Goal: Transaction & Acquisition: Purchase product/service

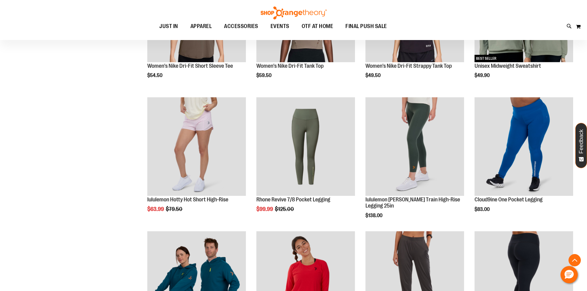
scroll to position [462, 0]
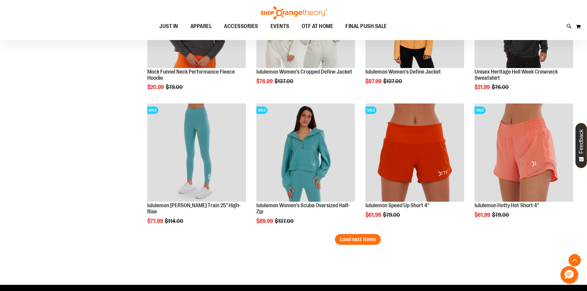
scroll to position [1141, 0]
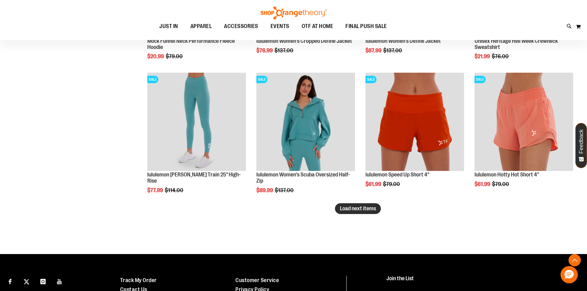
click at [353, 212] on button "Load next items" at bounding box center [358, 209] width 46 height 11
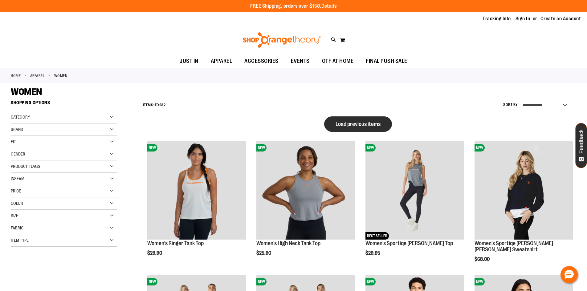
click at [373, 125] on span "Load previous items" at bounding box center [358, 124] width 45 height 6
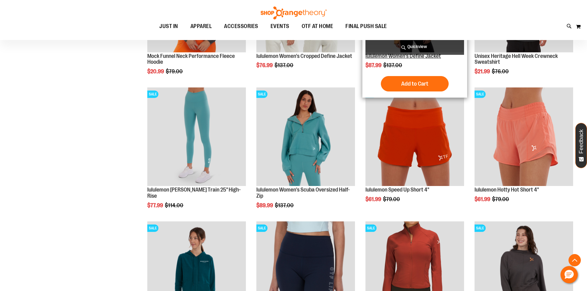
scroll to position [1543, 0]
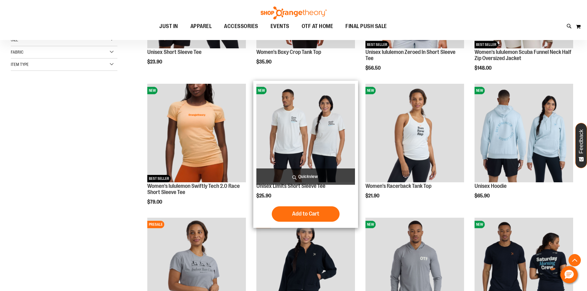
scroll to position [185, 0]
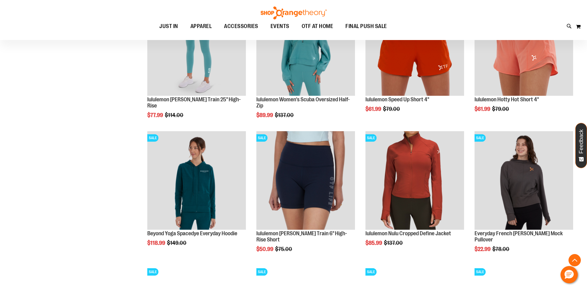
scroll to position [1603, 0]
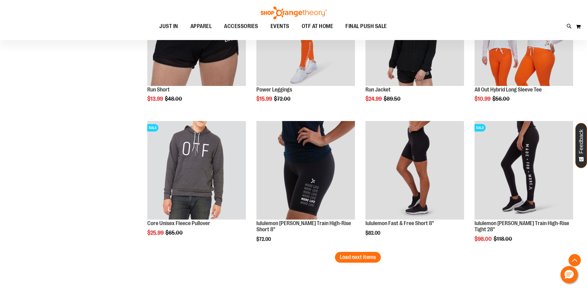
scroll to position [1911, 0]
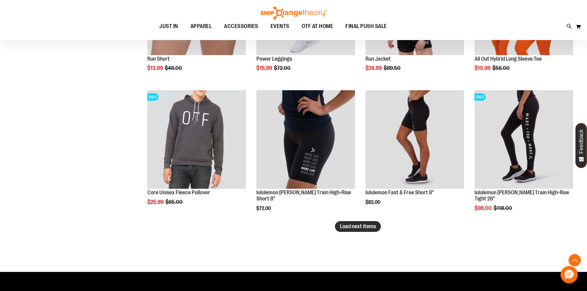
click at [369, 227] on span "Load next items" at bounding box center [358, 227] width 36 height 6
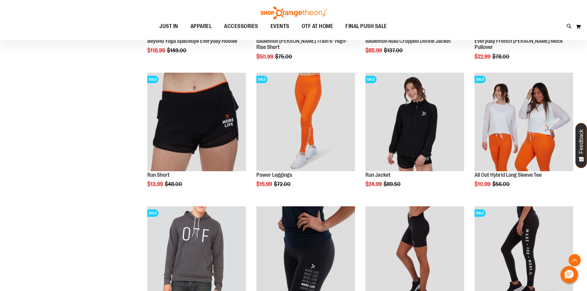
scroll to position [1788, 0]
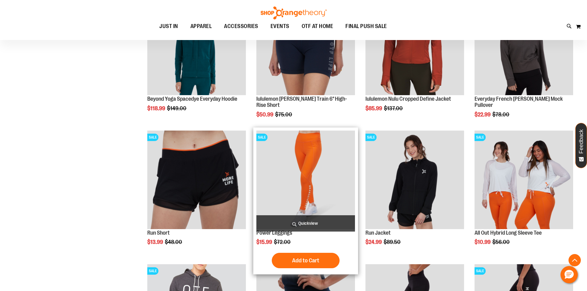
scroll to position [1726, 0]
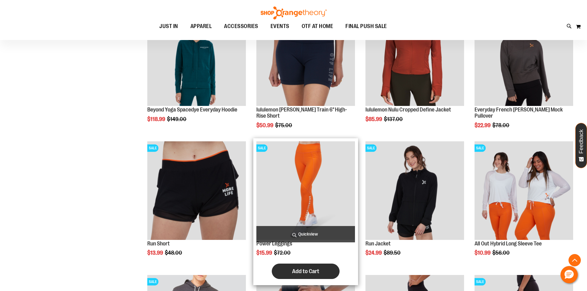
click at [325, 276] on button "Add to Cart" at bounding box center [306, 271] width 68 height 15
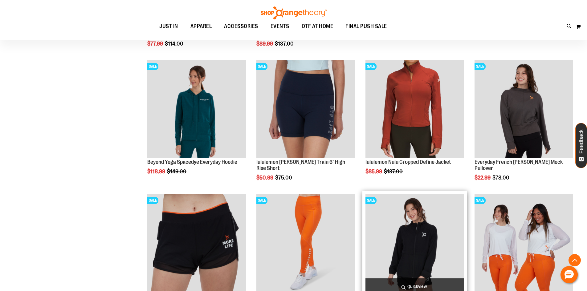
scroll to position [1665, 0]
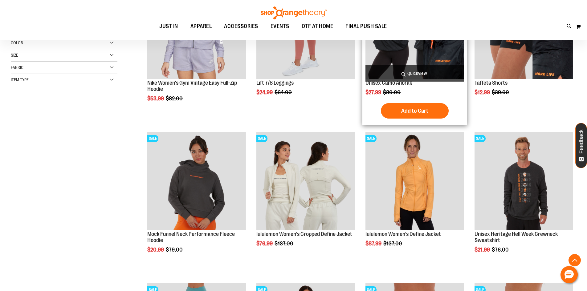
scroll to position [123, 0]
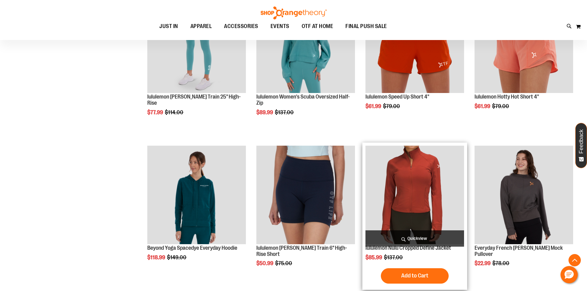
scroll to position [401, 0]
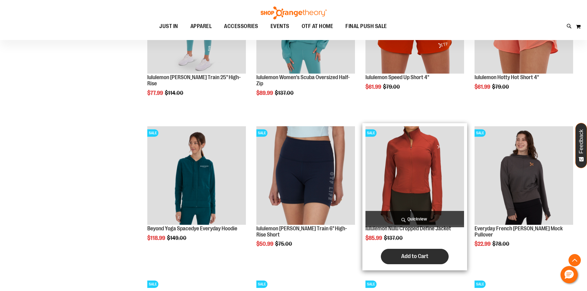
click at [422, 256] on span "Add to Cart" at bounding box center [414, 256] width 27 height 7
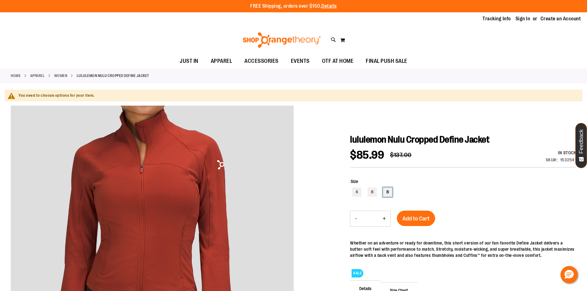
click at [392, 192] on div "8" at bounding box center [387, 192] width 9 height 9
type input "***"
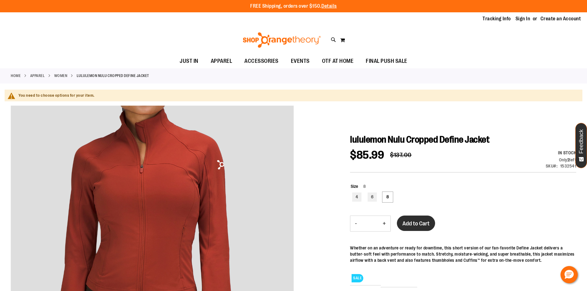
click at [422, 222] on span "Add to Cart" at bounding box center [416, 223] width 27 height 7
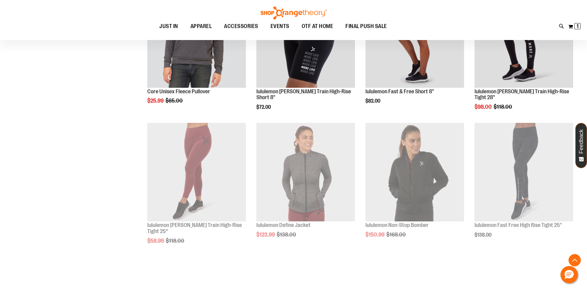
scroll to position [405, 0]
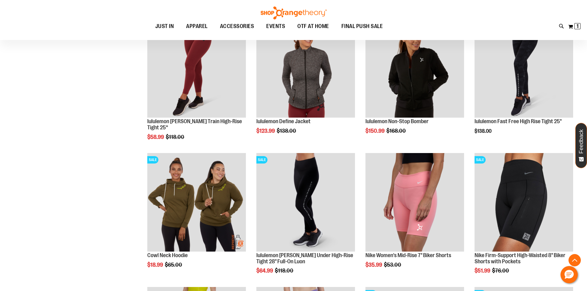
scroll to position [528, 0]
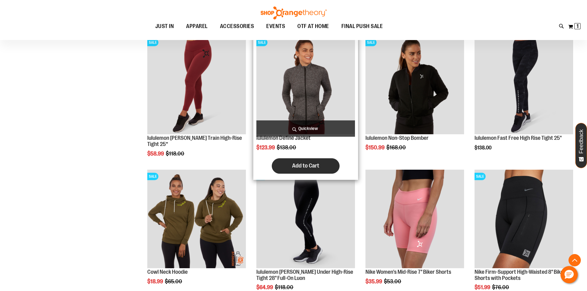
scroll to position [497, 0]
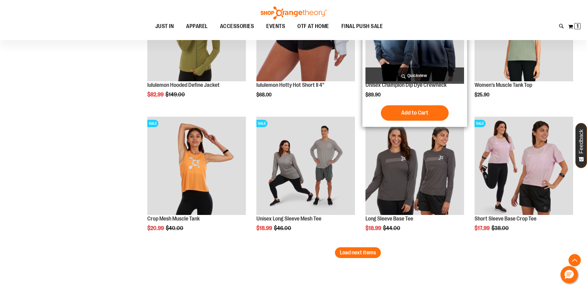
scroll to position [1083, 0]
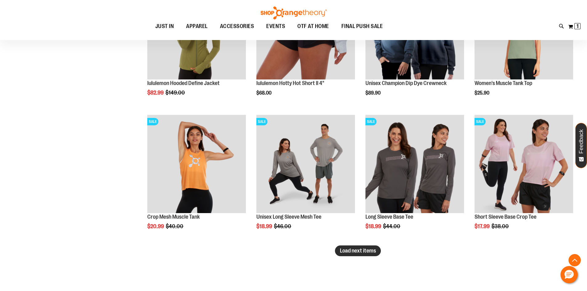
click at [368, 253] on span "Load next items" at bounding box center [358, 251] width 36 height 6
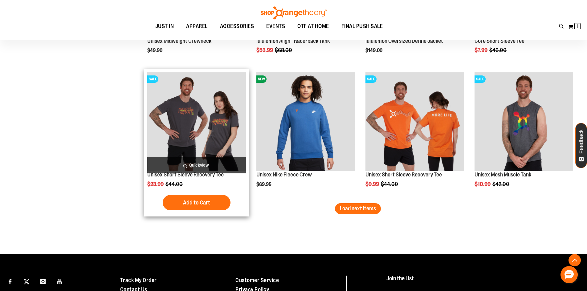
scroll to position [1545, 0]
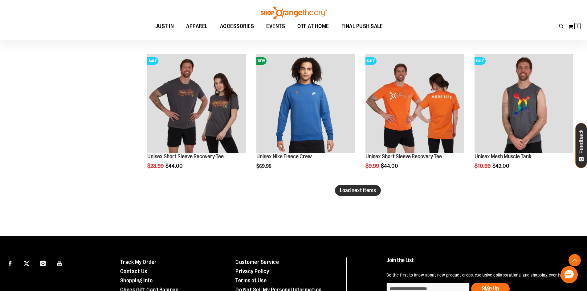
click at [353, 196] on button "Load next items" at bounding box center [358, 190] width 46 height 11
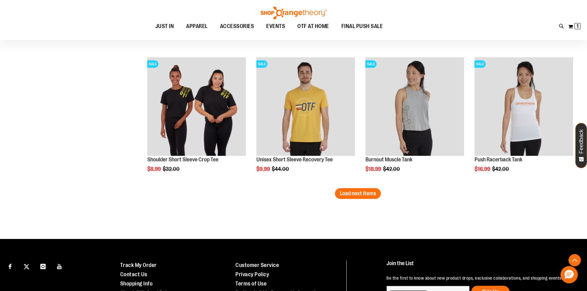
scroll to position [1946, 0]
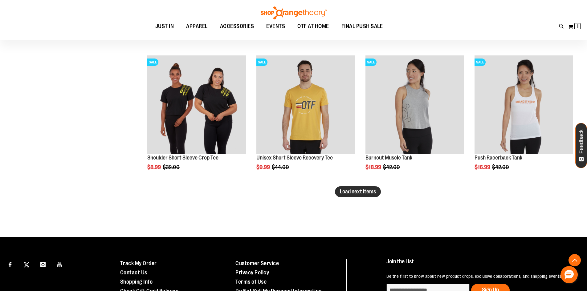
click at [352, 193] on span "Load next items" at bounding box center [358, 192] width 36 height 6
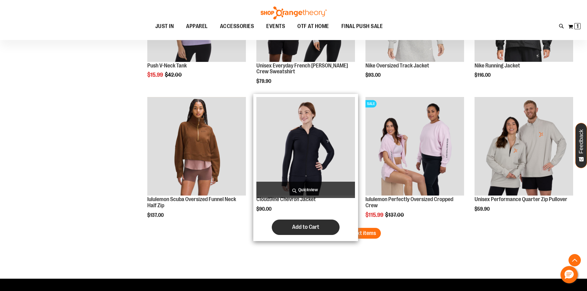
scroll to position [2317, 0]
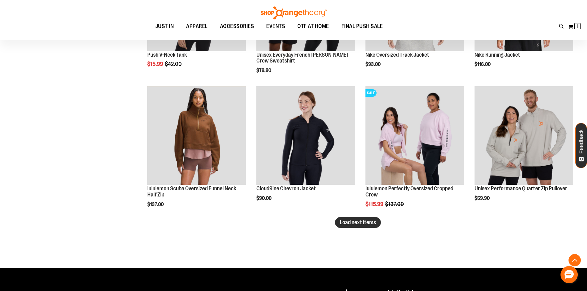
click at [369, 225] on span "Load next items" at bounding box center [358, 223] width 36 height 6
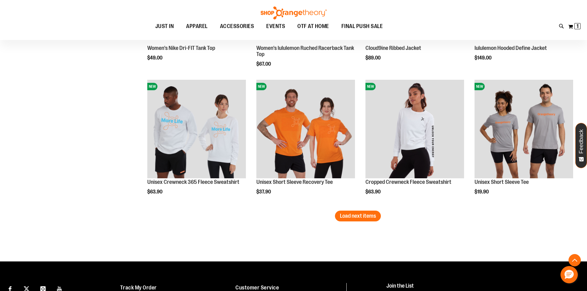
scroll to position [2749, 0]
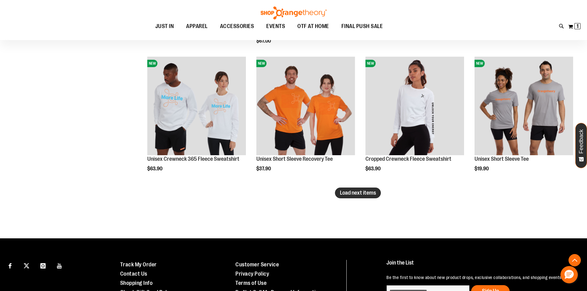
click at [369, 196] on span "Load next items" at bounding box center [358, 193] width 36 height 6
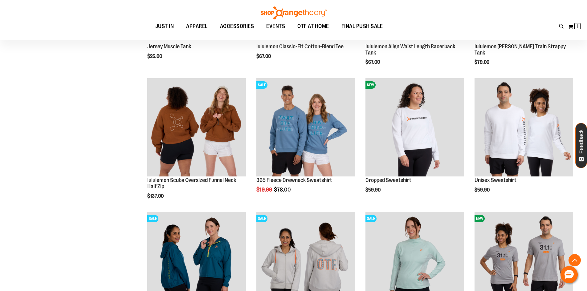
scroll to position [3088, 0]
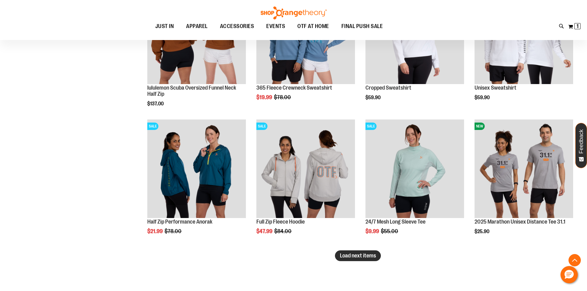
click at [368, 257] on span "Load next items" at bounding box center [358, 256] width 36 height 6
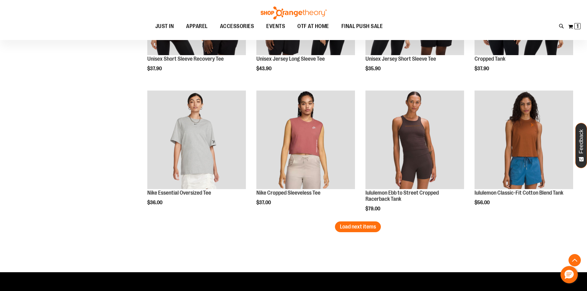
scroll to position [3520, 0]
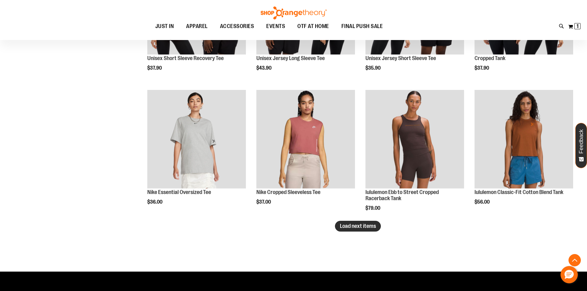
click at [360, 230] on button "Load next items" at bounding box center [358, 226] width 46 height 11
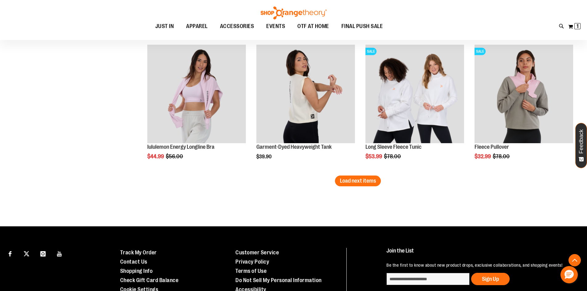
scroll to position [3982, 0]
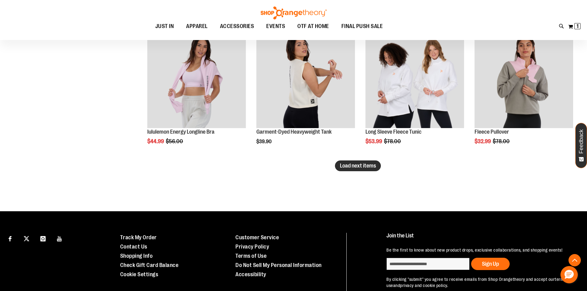
click at [352, 167] on span "Load next items" at bounding box center [358, 166] width 36 height 6
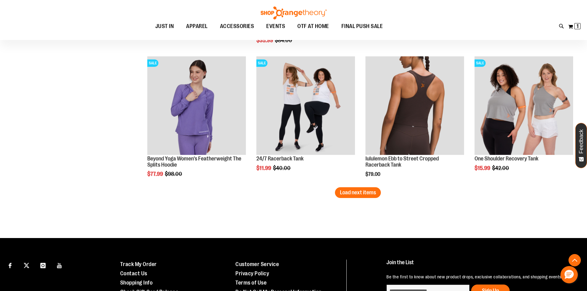
scroll to position [4383, 0]
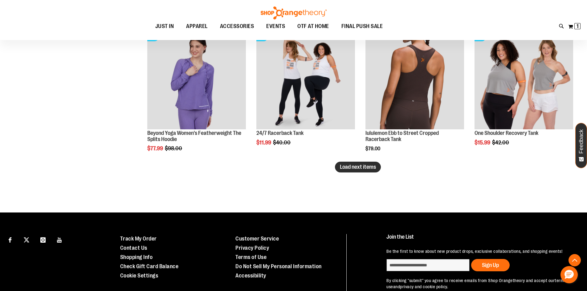
click at [358, 166] on span "Load next items" at bounding box center [358, 167] width 36 height 6
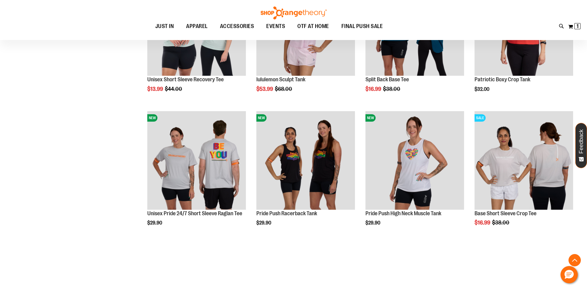
scroll to position [4722, 0]
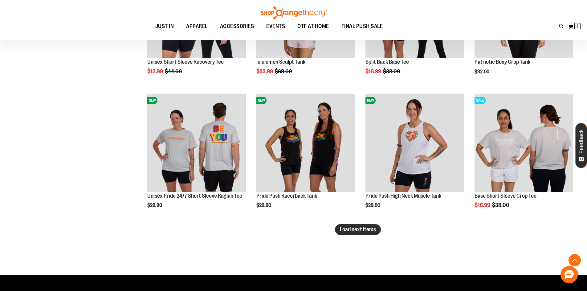
click at [363, 231] on span "Load next items" at bounding box center [358, 230] width 36 height 6
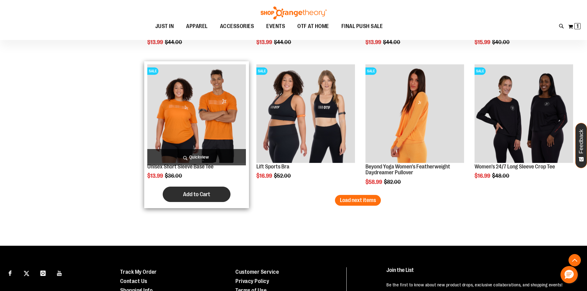
scroll to position [5154, 0]
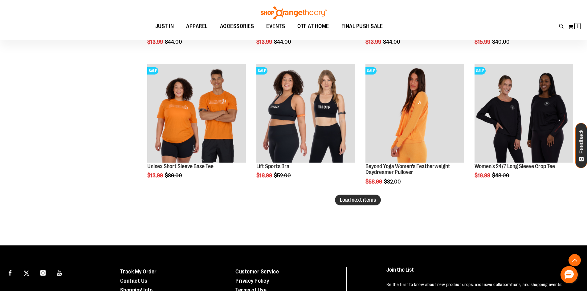
click at [345, 202] on span "Load next items" at bounding box center [358, 200] width 36 height 6
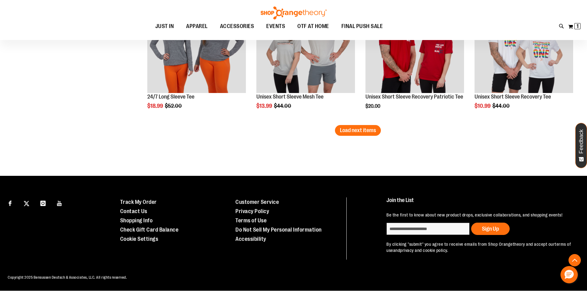
scroll to position [5632, 0]
click at [337, 125] on button "Load next items" at bounding box center [358, 130] width 46 height 11
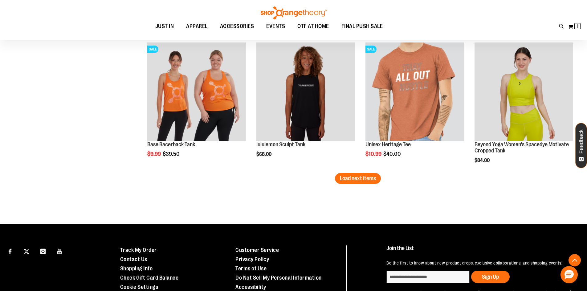
scroll to position [6002, 0]
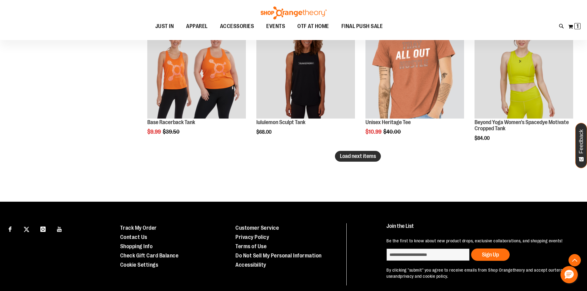
click at [372, 158] on span "Load next items" at bounding box center [358, 156] width 36 height 6
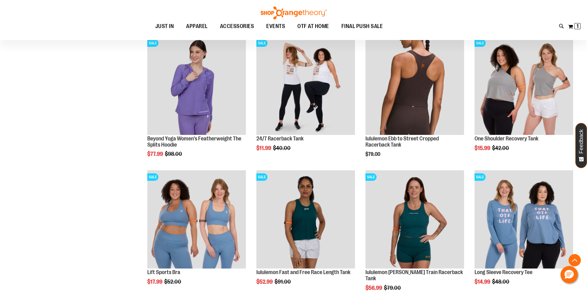
scroll to position [4337, 0]
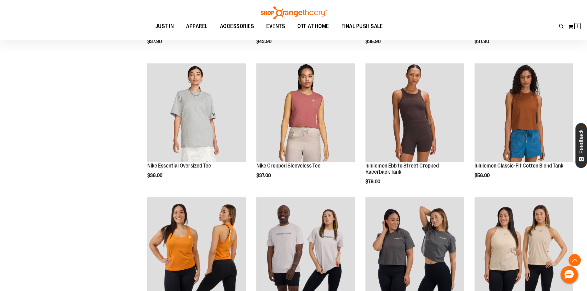
scroll to position [3535, 0]
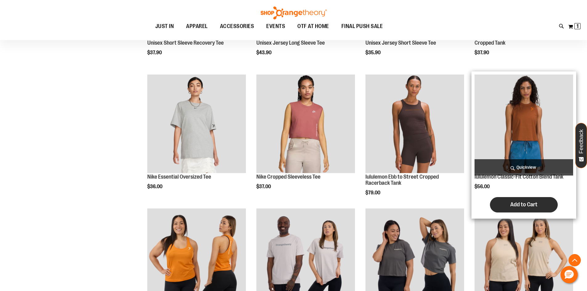
click at [532, 204] on span "Add to Cart" at bounding box center [524, 204] width 27 height 7
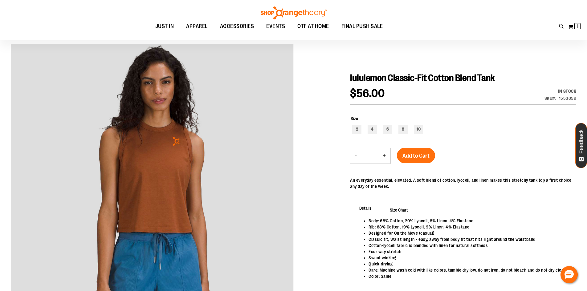
scroll to position [92, 0]
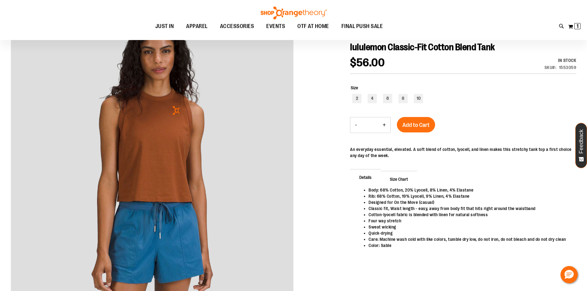
click at [405, 178] on span "Size Chart" at bounding box center [399, 179] width 37 height 16
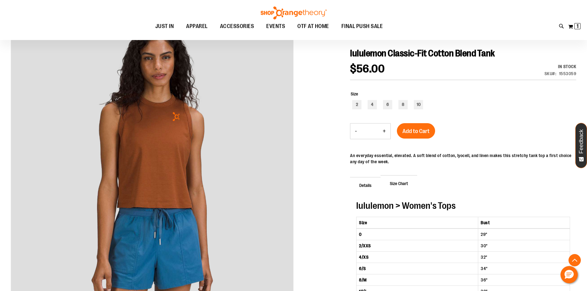
scroll to position [61, 0]
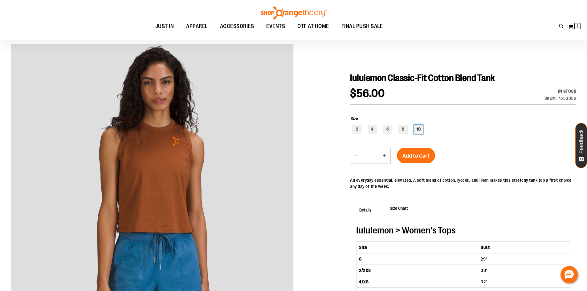
click at [420, 131] on div "10" at bounding box center [418, 129] width 9 height 9
type input "***"
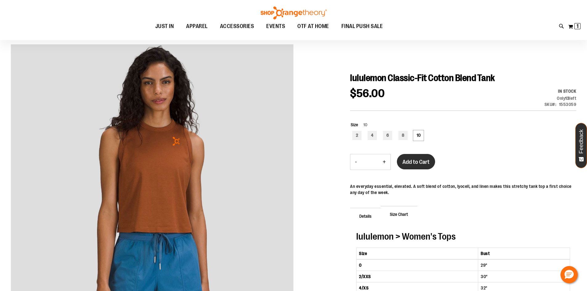
click at [422, 159] on span "Add to Cart" at bounding box center [416, 162] width 27 height 7
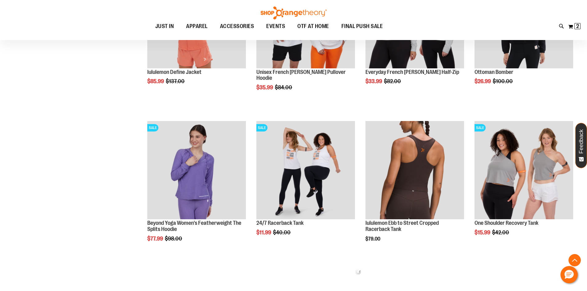
scroll to position [900, 0]
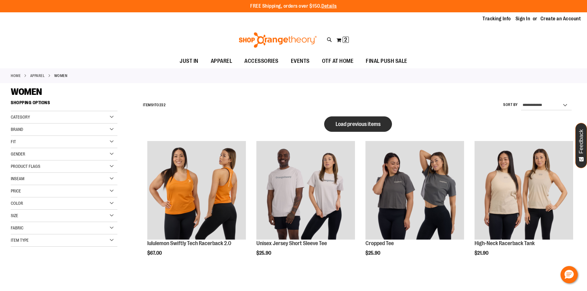
click at [359, 121] on span "Load previous items" at bounding box center [358, 124] width 45 height 6
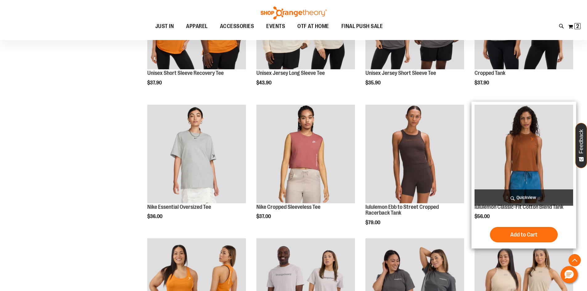
scroll to position [308, 0]
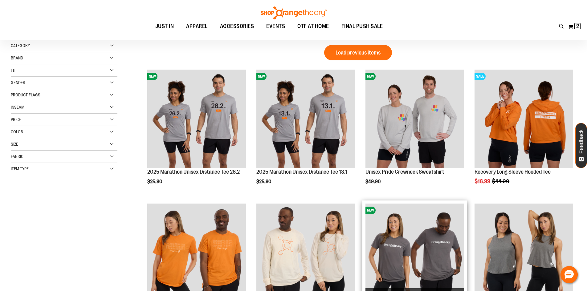
scroll to position [61, 0]
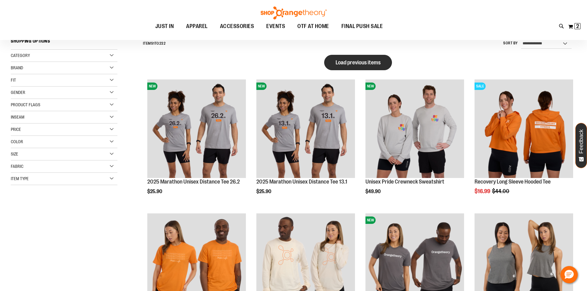
click at [358, 64] on span "Load previous items" at bounding box center [358, 63] width 45 height 6
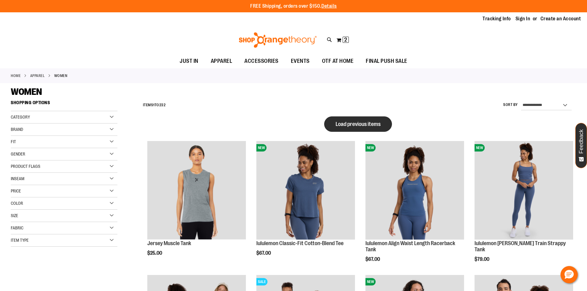
click at [372, 127] on span "Load previous items" at bounding box center [358, 124] width 45 height 6
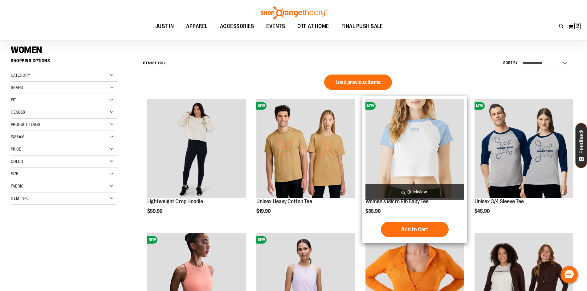
scroll to position [31, 0]
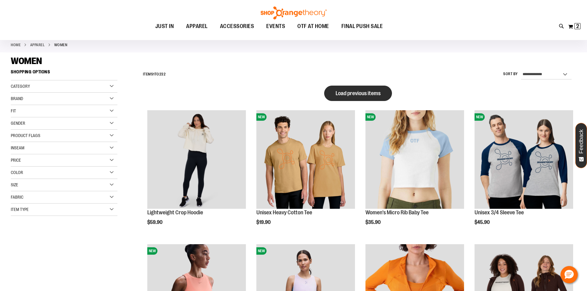
click at [372, 98] on button "Load previous items" at bounding box center [358, 93] width 68 height 15
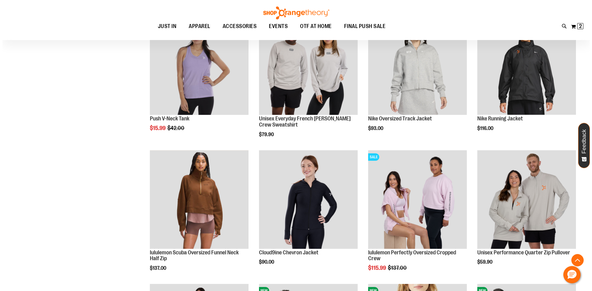
scroll to position [246, 0]
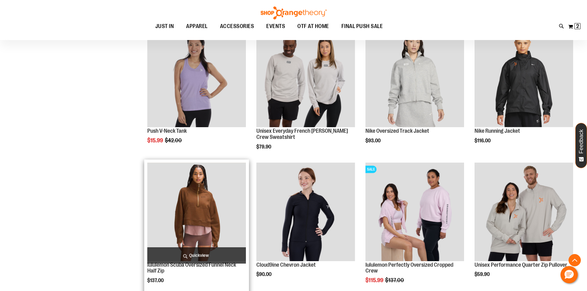
click at [201, 254] on span "Quickview" at bounding box center [196, 256] width 99 height 16
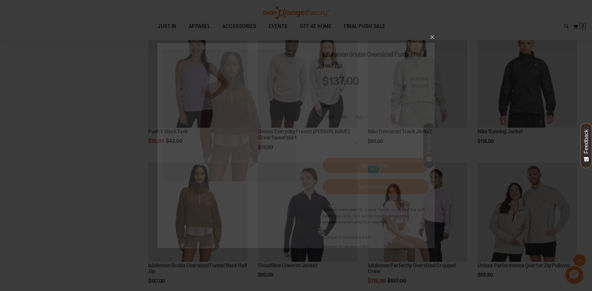
scroll to position [0, 0]
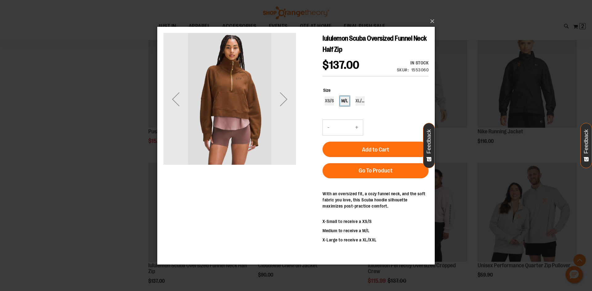
click at [345, 102] on div "M/L" at bounding box center [344, 100] width 9 height 9
type input "***"
click at [285, 101] on div "Next" at bounding box center [283, 99] width 25 height 25
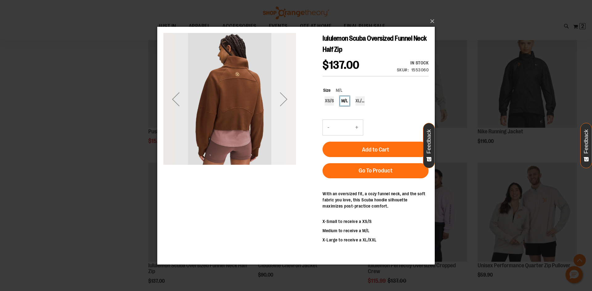
click at [285, 101] on div "Next" at bounding box center [283, 99] width 25 height 25
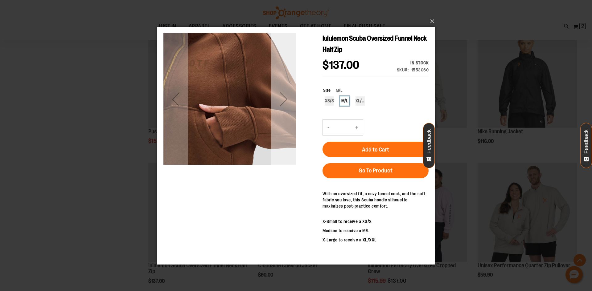
click at [285, 101] on div "Next" at bounding box center [283, 99] width 25 height 25
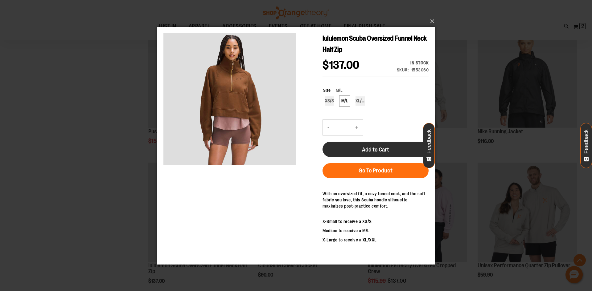
click at [369, 151] on span "Add to Cart" at bounding box center [375, 149] width 27 height 7
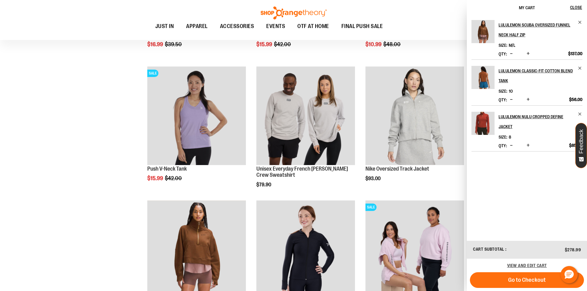
scroll to position [247, 0]
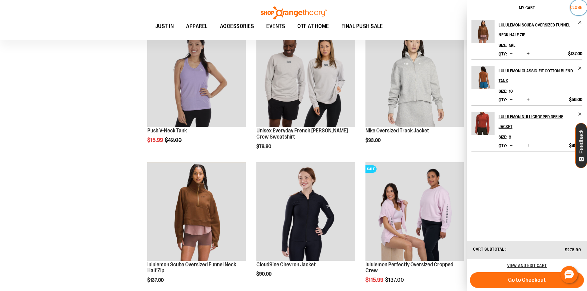
click at [582, 9] on span "Close" at bounding box center [576, 7] width 12 height 5
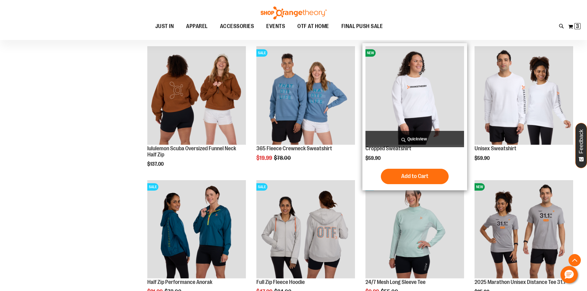
scroll to position [1036, 0]
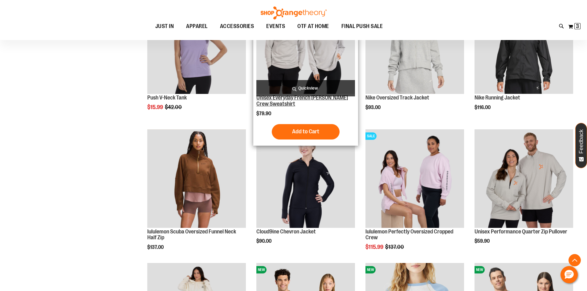
scroll to position [420, 0]
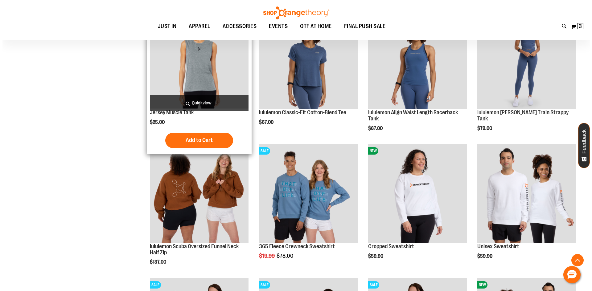
scroll to position [944, 0]
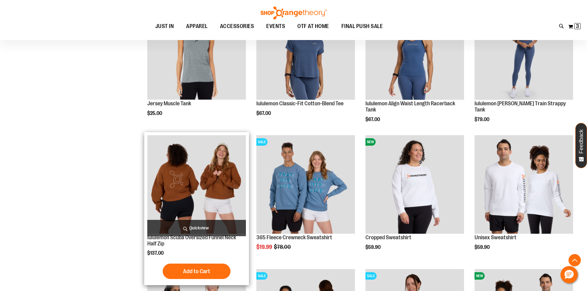
click at [206, 226] on span "Quickview" at bounding box center [196, 228] width 99 height 16
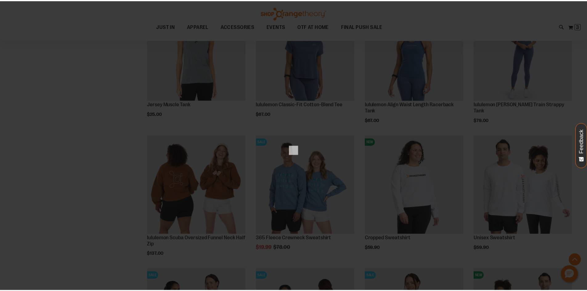
scroll to position [0, 0]
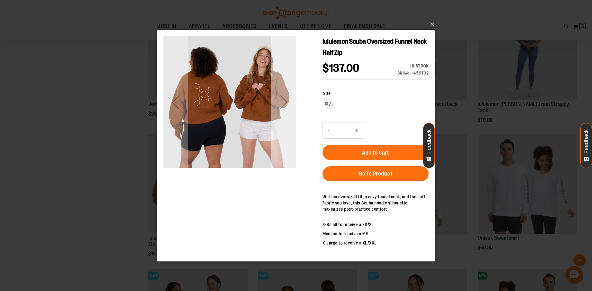
click at [281, 109] on div "Next" at bounding box center [283, 102] width 25 height 25
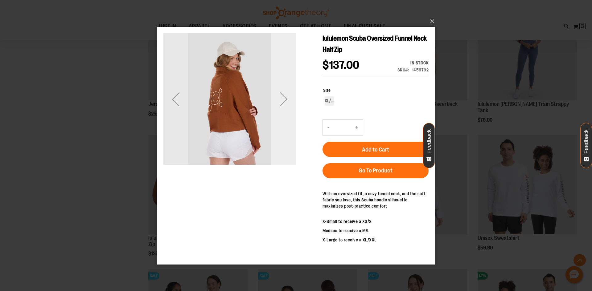
click at [281, 109] on div "Next" at bounding box center [283, 99] width 25 height 25
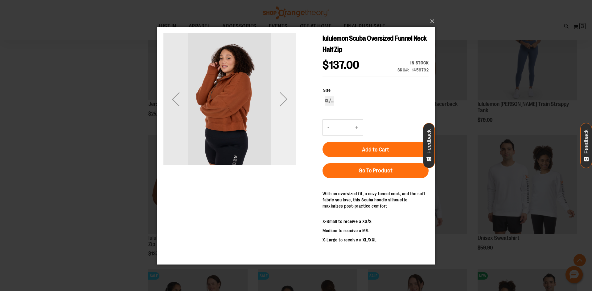
click at [281, 109] on div "Next" at bounding box center [283, 99] width 25 height 25
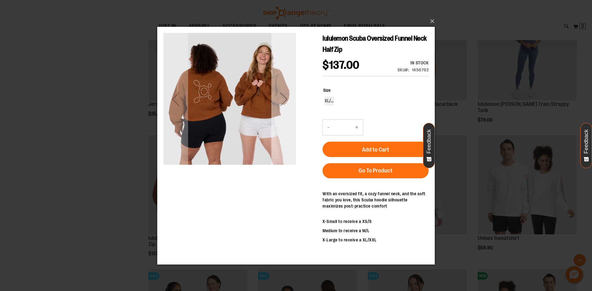
click at [281, 109] on div "Next" at bounding box center [283, 99] width 25 height 25
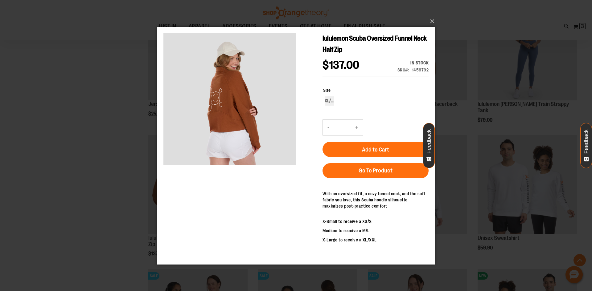
click at [124, 96] on div "×" at bounding box center [296, 145] width 592 height 291
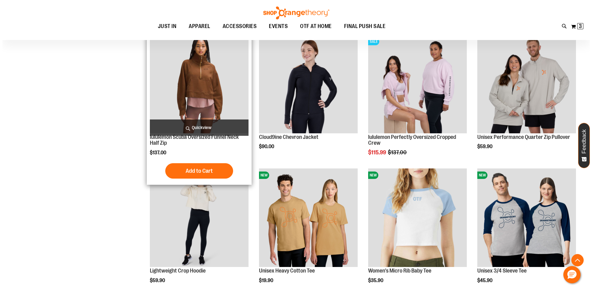
scroll to position [358, 0]
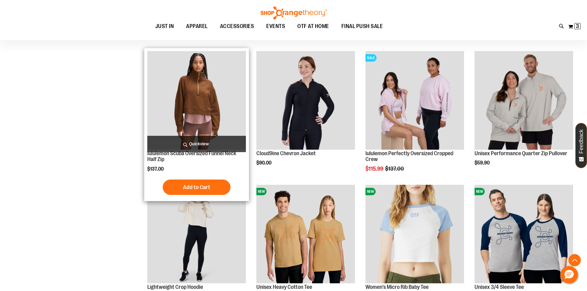
click at [217, 146] on span "Quickview" at bounding box center [196, 144] width 99 height 16
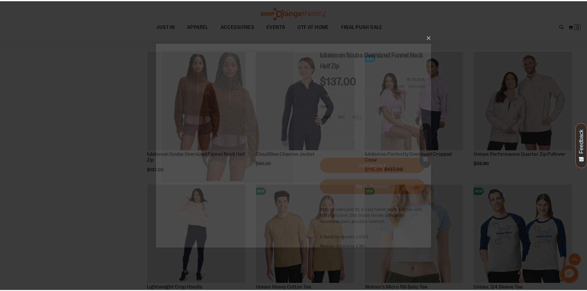
scroll to position [0, 0]
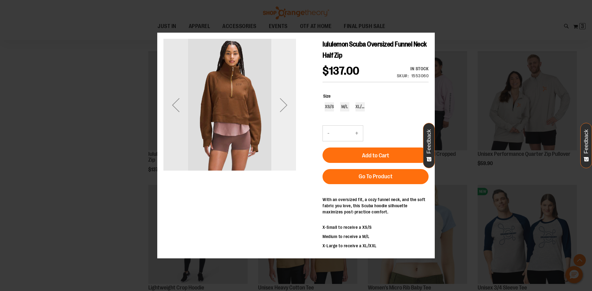
click at [286, 114] on div "Next" at bounding box center [283, 105] width 25 height 25
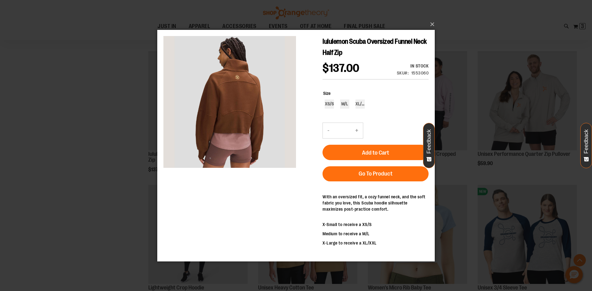
click at [129, 119] on div "×" at bounding box center [296, 145] width 592 height 291
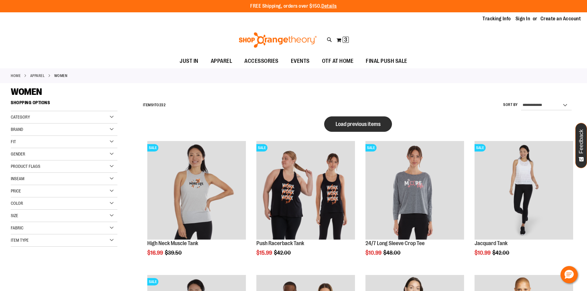
click at [364, 129] on button "Load previous items" at bounding box center [358, 124] width 68 height 15
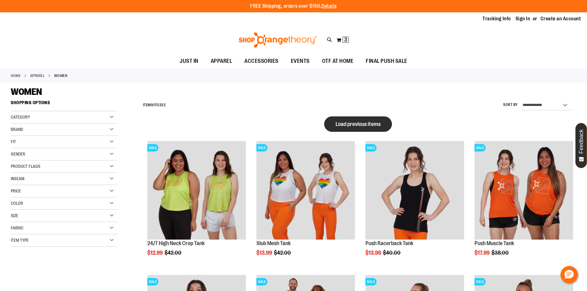
click at [354, 127] on span "Load previous items" at bounding box center [358, 124] width 45 height 6
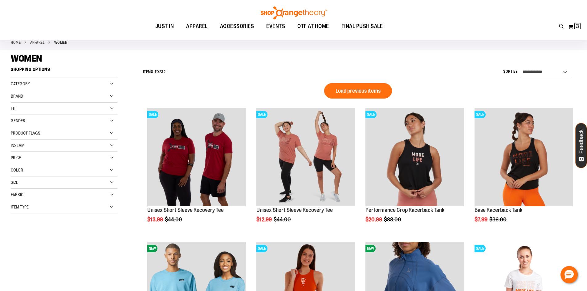
scroll to position [31, 0]
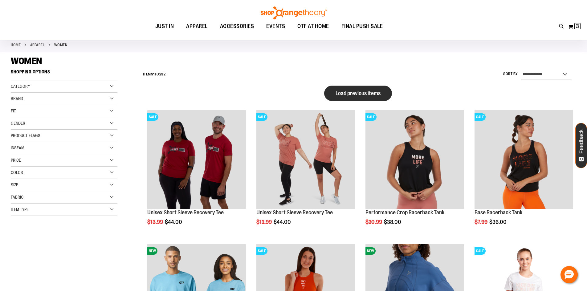
click at [356, 99] on button "Load previous items" at bounding box center [358, 93] width 68 height 15
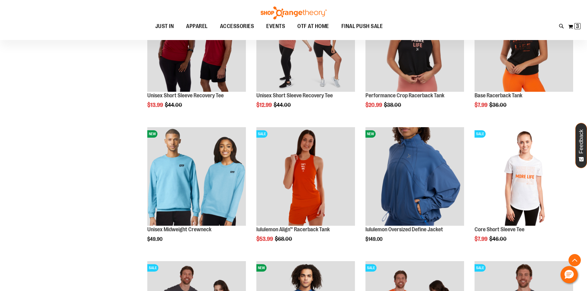
scroll to position [555, 0]
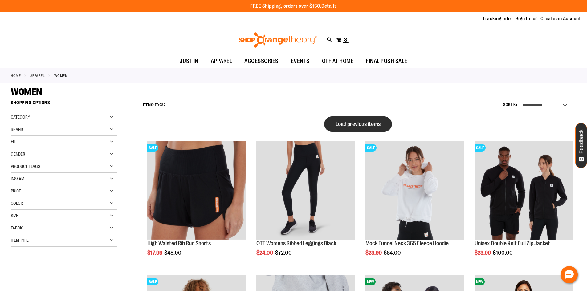
click at [368, 129] on button "Load previous items" at bounding box center [358, 124] width 68 height 15
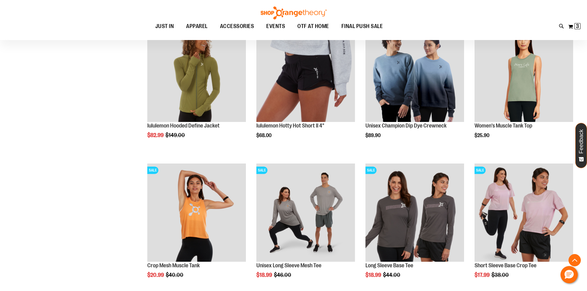
scroll to position [709, 0]
